Goal: Task Accomplishment & Management: Use online tool/utility

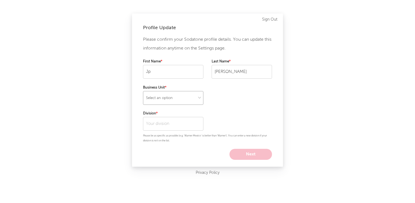
click at [189, 97] on select "Select an option" at bounding box center [173, 98] width 60 height 14
select select "ada"
click at [143, 91] on select "Select an option" at bounding box center [173, 98] width 60 height 14
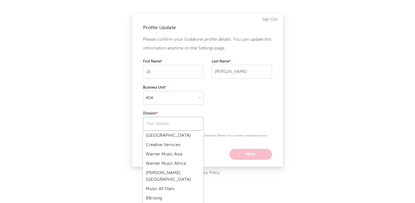
click at [177, 122] on input "text" at bounding box center [173, 124] width 60 height 14
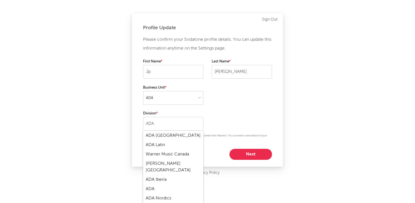
click at [162, 146] on div "ADA Latin" at bounding box center [173, 144] width 60 height 9
type input "ADA Latin"
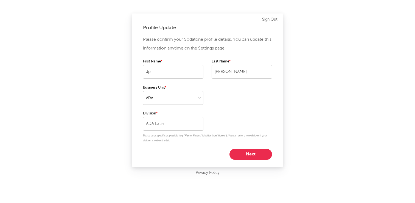
click at [244, 159] on div "Profile Update Please confirm your Sodatone profile details. You can update thi…" at bounding box center [207, 89] width 151 height 153
click at [247, 155] on button "Next" at bounding box center [250, 153] width 43 height 11
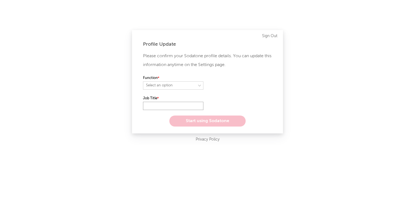
click at [158, 105] on input "text" at bounding box center [173, 106] width 60 height 8
click at [162, 85] on select "Select an option" at bounding box center [173, 85] width 60 height 8
select select "other"
click at [143, 81] on select "Select an option" at bounding box center [173, 85] width 60 height 8
click at [159, 106] on input "text" at bounding box center [173, 106] width 60 height 8
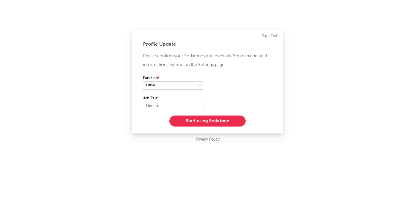
type input "Director"
click at [184, 119] on button "Start using Sodatone" at bounding box center [207, 120] width 76 height 11
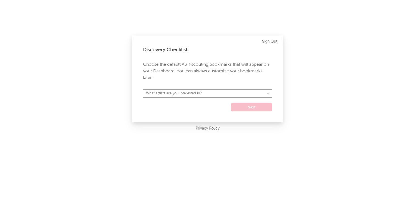
click at [190, 96] on select "What artists are you interested in? Argentina Asia General Australia Austria Be…" at bounding box center [207, 93] width 129 height 8
select select "38"
click at [143, 89] on select "What artists are you interested in? Argentina Asia General Australia Austria Be…" at bounding box center [207, 93] width 129 height 8
click at [248, 109] on button "Next" at bounding box center [251, 107] width 41 height 8
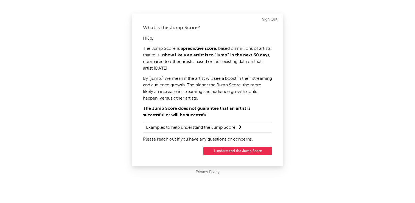
click at [221, 151] on button "I understand the Jump Score" at bounding box center [237, 151] width 69 height 8
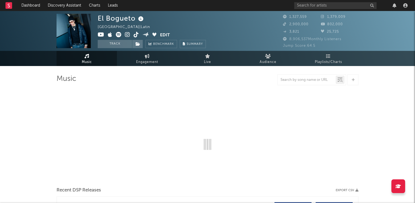
select select "6m"
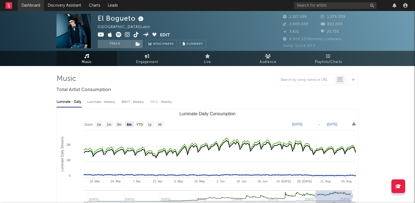
click at [27, 4] on link "Dashboard" at bounding box center [31, 5] width 26 height 11
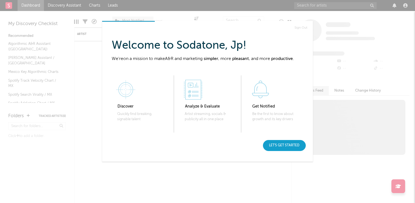
click at [284, 144] on div "Let's get started" at bounding box center [284, 145] width 43 height 11
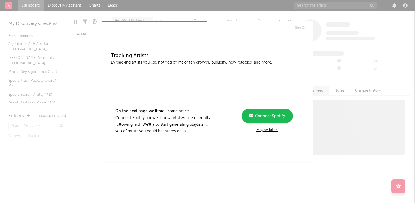
click at [270, 130] on div "Maybe later." at bounding box center [267, 129] width 74 height 7
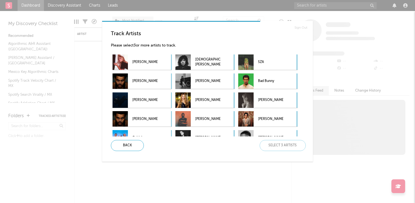
click at [148, 167] on div "Sign Out Track Artists Please select 3 or more artists to track. Sabrina Carpen…" at bounding box center [207, 101] width 415 height 203
click at [126, 148] on div "Back" at bounding box center [127, 145] width 33 height 11
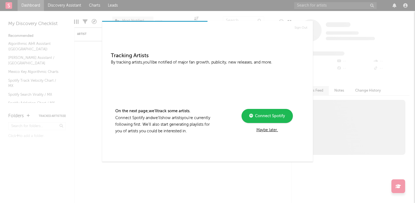
click at [277, 117] on span "Connect Spotify" at bounding box center [269, 116] width 32 height 4
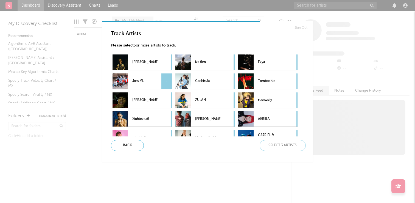
click at [140, 78] on p "Joss ML" at bounding box center [144, 81] width 25 height 12
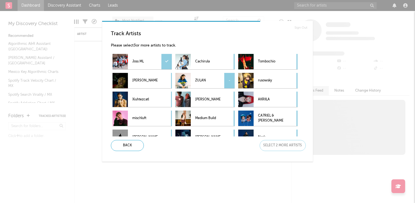
scroll to position [26, 0]
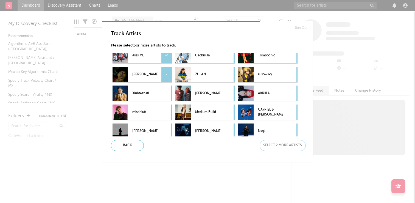
click at [158, 73] on div "[PERSON_NAME] -" at bounding box center [142, 74] width 59 height 15
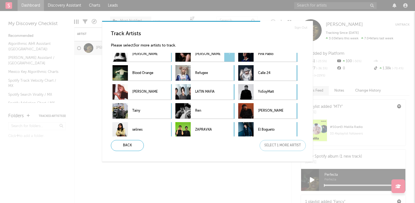
scroll to position [145, 0]
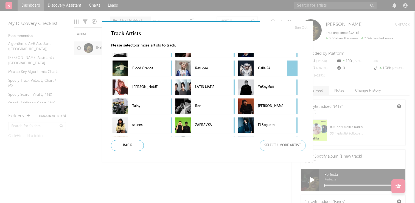
click at [259, 66] on p "Calle 24" at bounding box center [270, 68] width 25 height 12
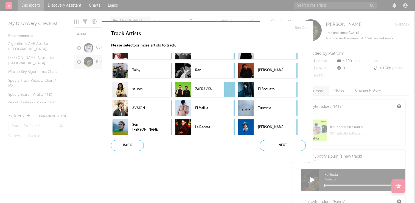
scroll to position [181, 0]
click at [250, 91] on div at bounding box center [245, 88] width 15 height 15
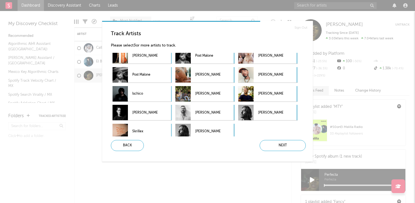
scroll to position [615, 0]
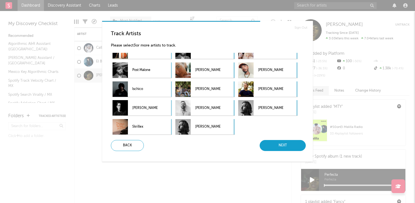
click at [280, 148] on div "Next" at bounding box center [283, 145] width 46 height 11
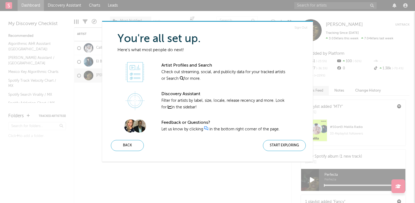
click at [280, 148] on div "Start Exploring" at bounding box center [284, 145] width 43 height 11
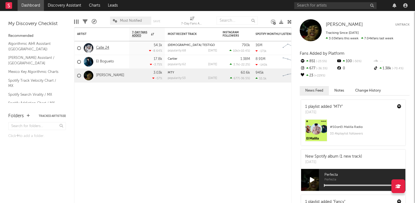
click at [108, 46] on link "Calle 24" at bounding box center [102, 48] width 13 height 5
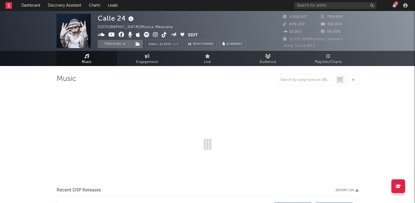
select select "6m"
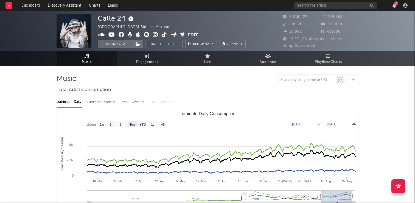
scroll to position [0, 0]
